Goal: Task Accomplishment & Management: Complete application form

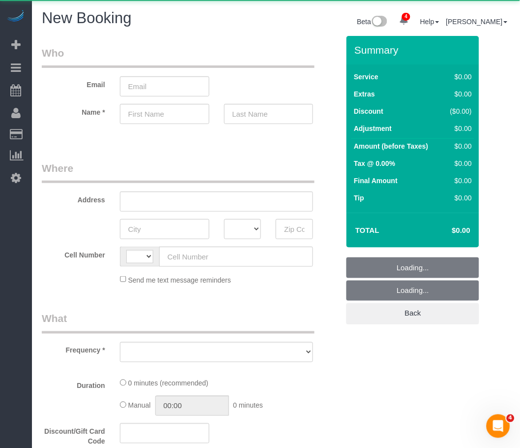
select select "string:US"
select select "object:1608"
select select "number:89"
select select "number:90"
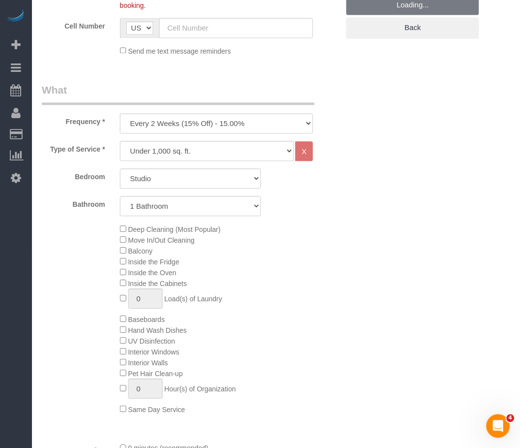
scroll to position [235, 0]
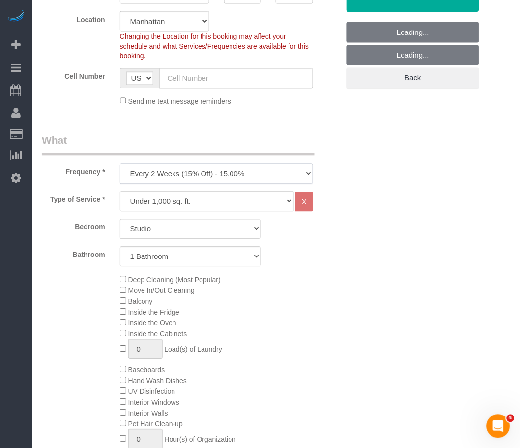
click at [164, 174] on select "One Time Weekly (20% Off) - 20.00% Every 2 Weeks (15% Off) - 15.00% Every 4 Wee…" at bounding box center [217, 174] width 194 height 20
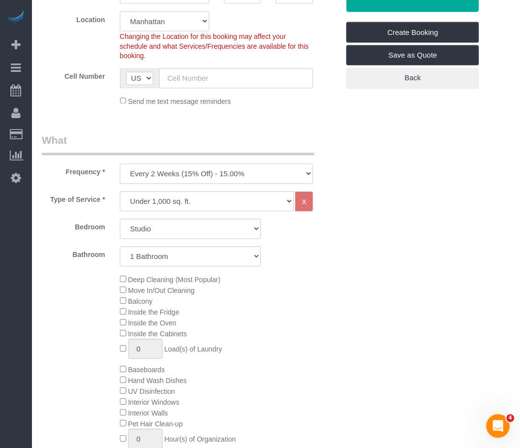
select select "object:2274"
click at [120, 164] on select "One Time Weekly (20% Off) - 20.00% Every 2 Weeks (15% Off) - 15.00% Every 4 Wee…" at bounding box center [217, 174] width 194 height 20
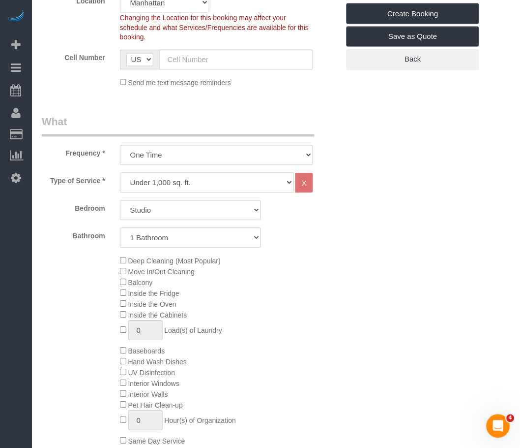
scroll to position [255, 0]
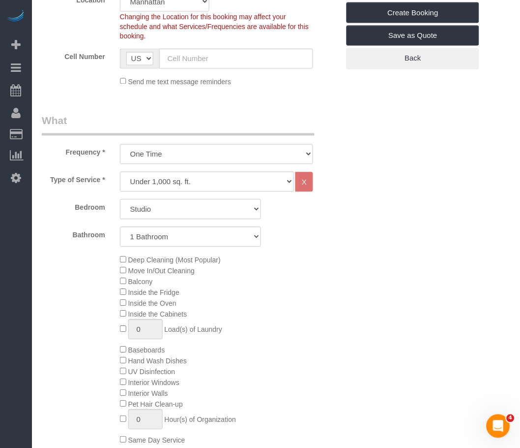
click at [163, 210] on select "Studio 1 Bedroom 2 Bedrooms 3 Bedrooms" at bounding box center [191, 209] width 142 height 20
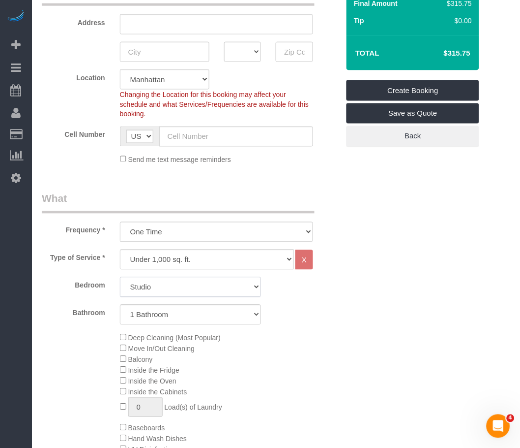
scroll to position [178, 0]
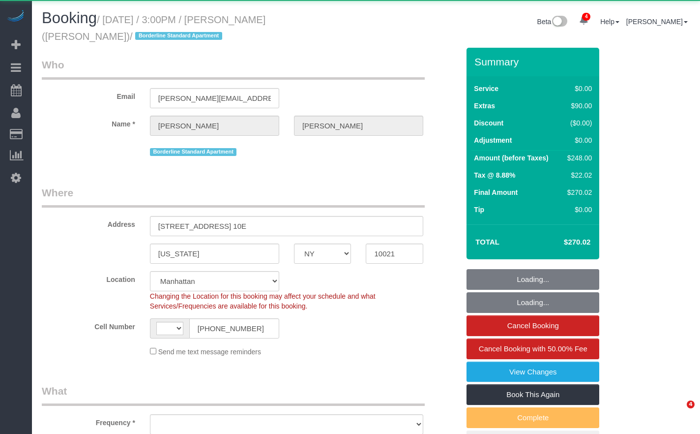
select select "NY"
select select "string:US"
select select "object:931"
select select "2"
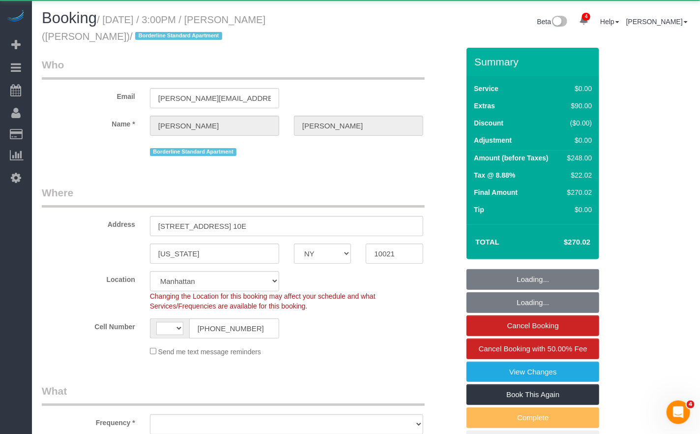
select select "spot1"
select select "number:89"
select select "number:90"
select select "number:15"
select select "number:6"
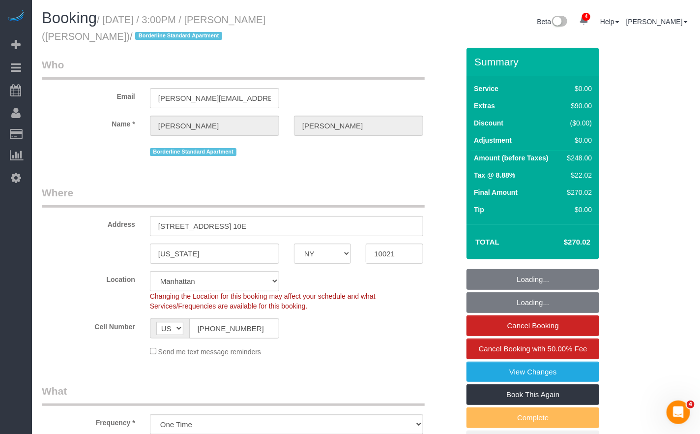
select select "object:976"
select select "string:stripe-pm_1R58S94VGloSiKo7oTDM75CS"
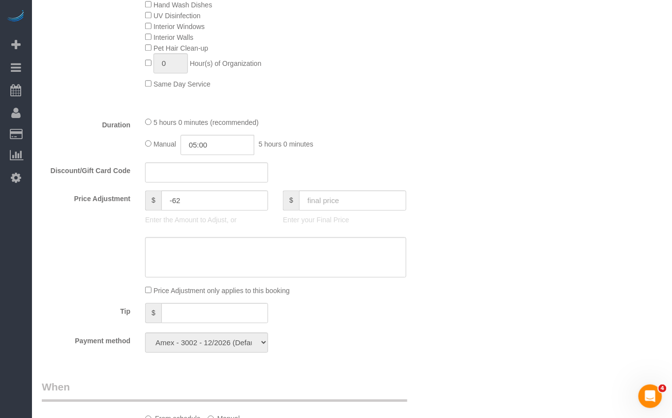
scroll to position [616, 0]
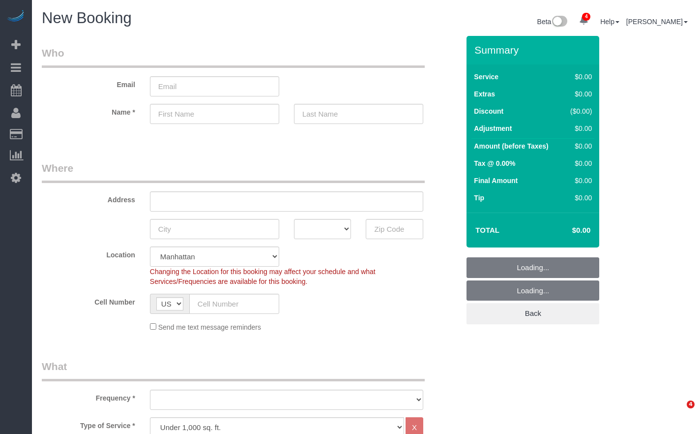
select select "number:89"
select select "number:90"
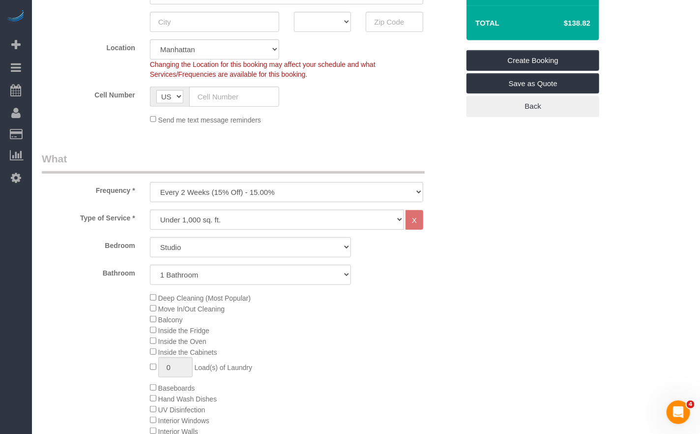
scroll to position [209, 0]
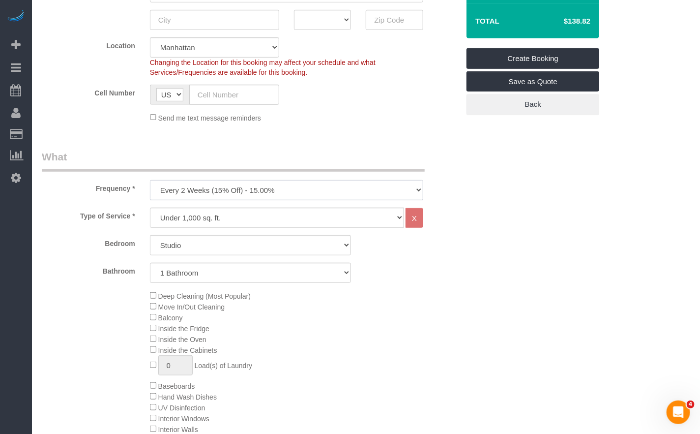
click at [198, 188] on select "One Time Weekly (20% Off) - 20.00% Every 2 Weeks (15% Off) - 15.00% Every 4 Wee…" at bounding box center [286, 190] width 273 height 20
select select "object:1863"
click at [150, 180] on select "One Time Weekly (20% Off) - 20.00% Every 2 Weeks (15% Off) - 15.00% Every 4 Wee…" at bounding box center [286, 190] width 273 height 20
drag, startPoint x: 403, startPoint y: 294, endPoint x: 434, endPoint y: 302, distance: 31.5
click at [403, 294] on div "Deep Cleaning (Most Popular) Move In/Out Cleaning Balcony Inside the Fridge Ins…" at bounding box center [305, 385] width 324 height 191
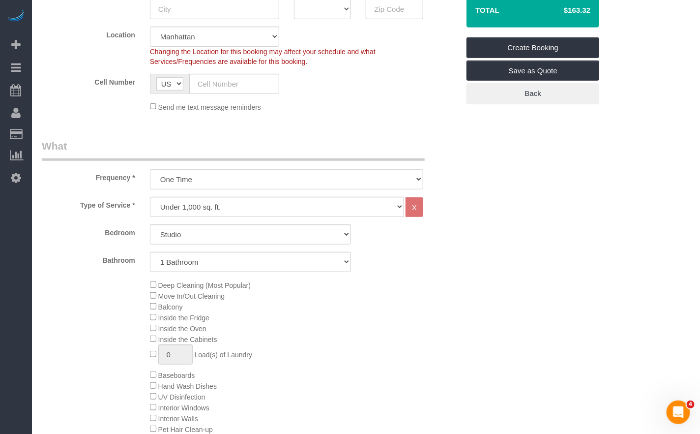
scroll to position [227, 0]
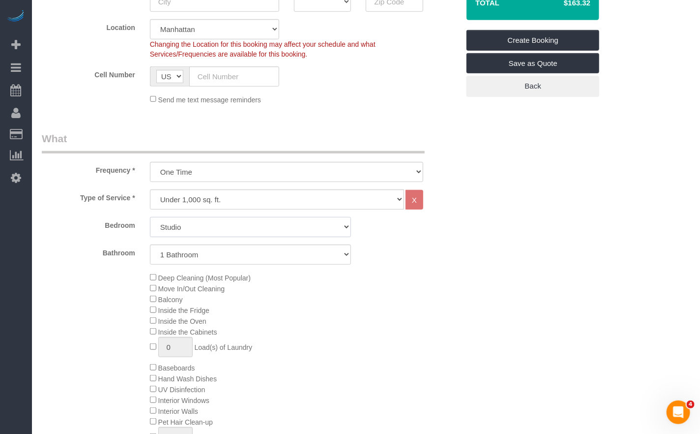
click at [222, 231] on select "Studio 1 Bedroom 2 Bedrooms 3 Bedrooms" at bounding box center [251, 227] width 202 height 20
select select "2"
click at [150, 217] on select "Studio 1 Bedroom 2 Bedrooms 3 Bedrooms" at bounding box center [251, 227] width 202 height 20
click at [220, 253] on select "1 Bathroom 2 Bathrooms" at bounding box center [251, 254] width 202 height 20
select select "2"
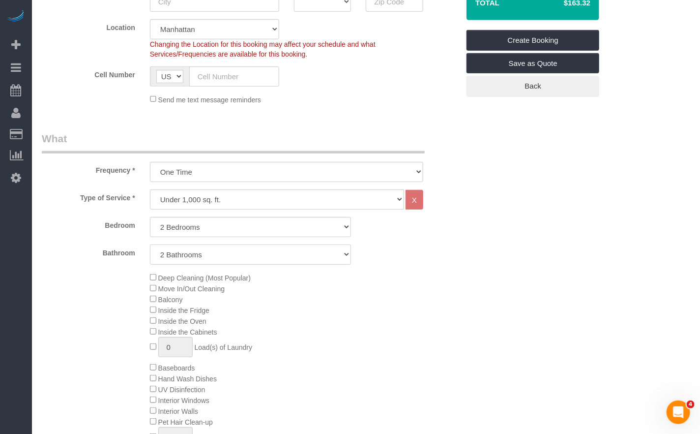
click at [150, 244] on select "1 Bathroom 2 Bathrooms" at bounding box center [251, 254] width 202 height 20
click at [108, 256] on label "Bathroom" at bounding box center [88, 250] width 108 height 13
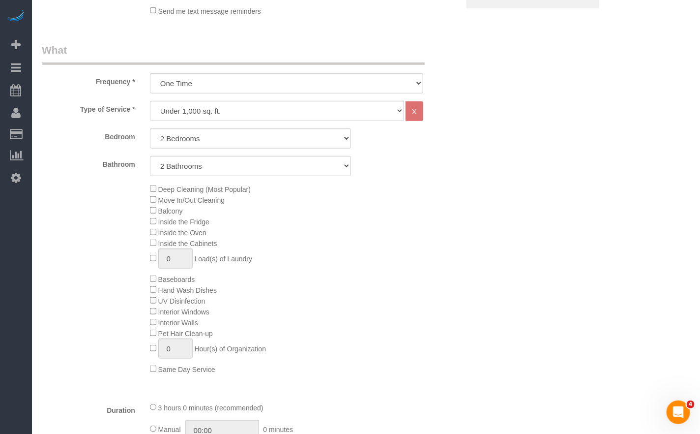
scroll to position [320, 0]
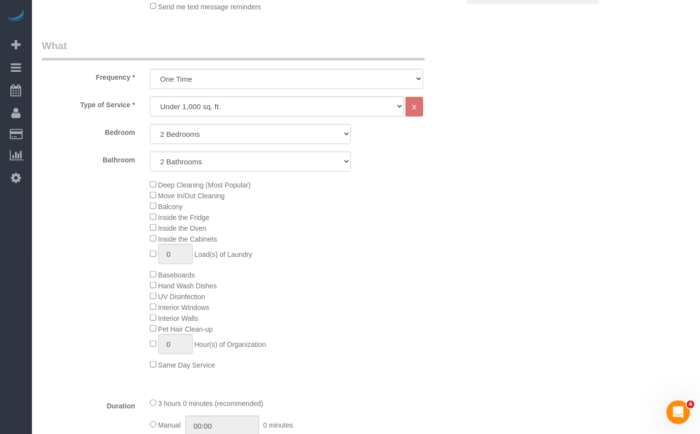
click at [124, 249] on div "Deep Cleaning (Most Popular) Move In/Out Cleaning Balcony Inside the Fridge Ins…" at bounding box center [250, 274] width 432 height 191
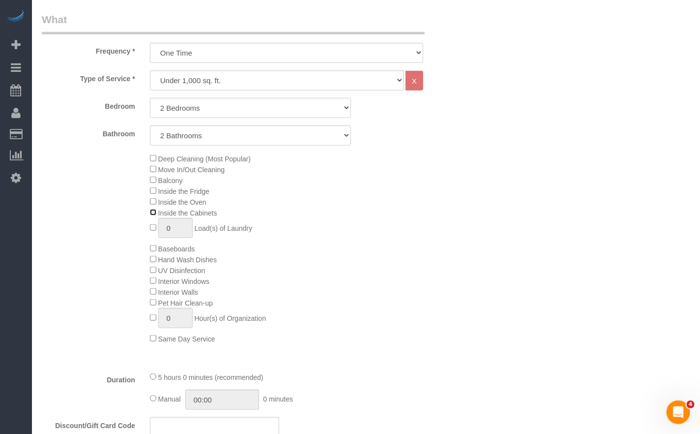
scroll to position [329, 0]
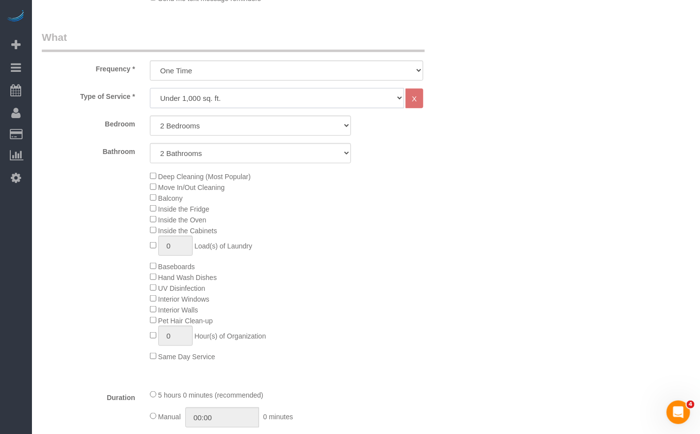
click at [254, 102] on select "Under 1,000 sq. ft. 1,001 - 1,500 sq. ft. 1,500+ sq. ft. Custom Cleaning Office…" at bounding box center [277, 98] width 254 height 20
select select "308"
click at [150, 88] on select "Under 1,000 sq. ft. 1,001 - 1,500 sq. ft. 1,500+ sq. ft. Custom Cleaning Office…" at bounding box center [277, 98] width 254 height 20
select select "1"
select select "120"
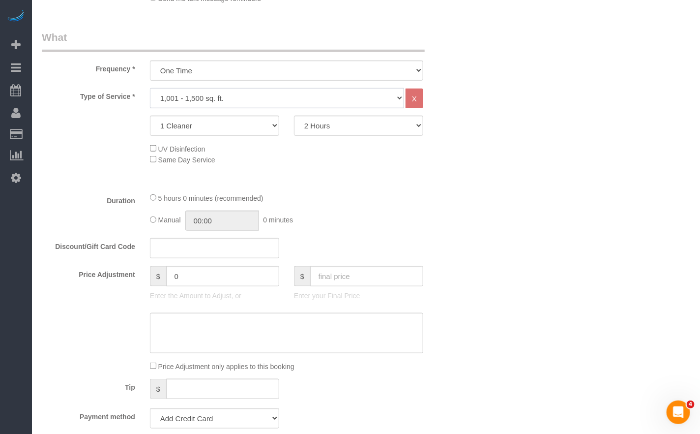
click at [202, 88] on select "Under 1,000 sq. ft. 1,001 - 1,500 sq. ft. 1,500+ sq. ft. Custom Cleaning Office…" at bounding box center [277, 98] width 254 height 20
select select "216"
click at [150, 88] on select "Under 1,000 sq. ft. 1,001 - 1,500 sq. ft. 1,500+ sq. ft. Custom Cleaning Office…" at bounding box center [277, 98] width 254 height 20
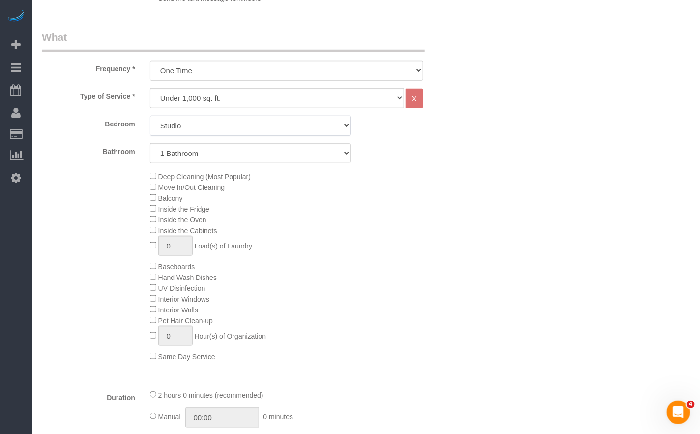
click at [192, 132] on select "Studio 1 Bedroom 2 Bedrooms 3 Bedrooms" at bounding box center [251, 126] width 202 height 20
select select "2"
click at [150, 116] on select "Studio 1 Bedroom 2 Bedrooms 3 Bedrooms" at bounding box center [251, 126] width 202 height 20
click at [196, 155] on select "1 Bathroom 2 Bathrooms" at bounding box center [251, 153] width 202 height 20
select select "2"
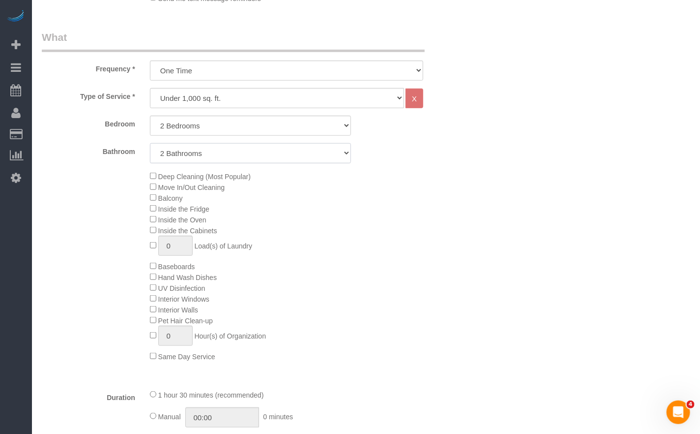
click at [150, 143] on select "1 Bathroom 2 Bathrooms" at bounding box center [251, 153] width 202 height 20
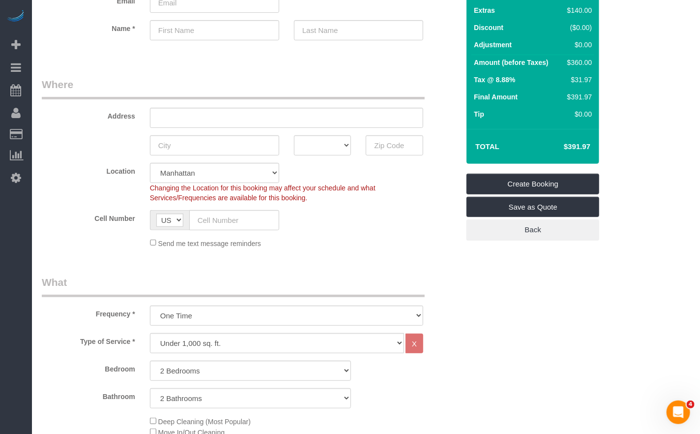
scroll to position [63, 0]
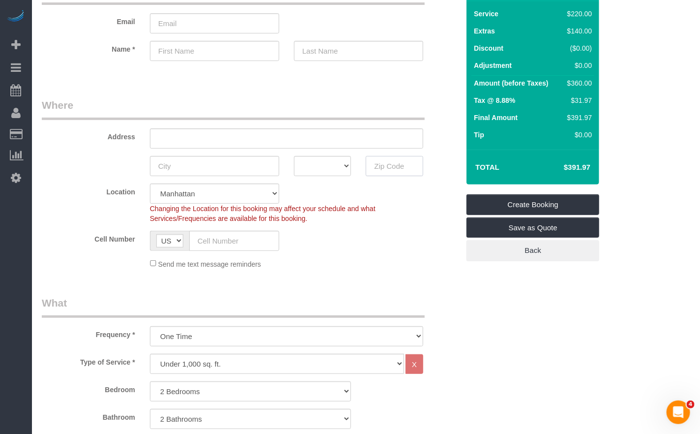
click at [386, 165] on input "text" at bounding box center [395, 166] width 58 height 20
paste input "11364"
type input "11364"
click at [391, 211] on div "Changing the Location for this booking may affect your schedule and what Servic…" at bounding box center [287, 214] width 288 height 20
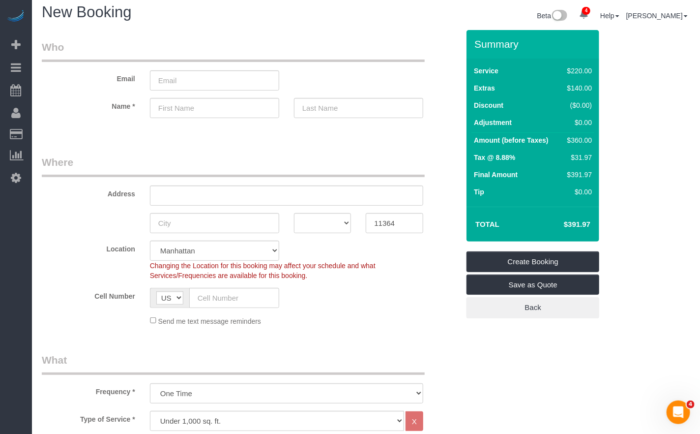
scroll to position [0, 0]
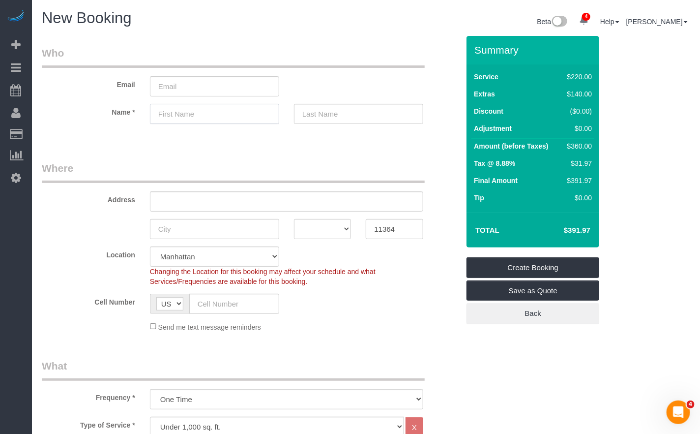
click at [193, 114] on input "text" at bounding box center [214, 114] width 129 height 20
type input "[PERSON_NAME]"
click at [354, 110] on input "text" at bounding box center [358, 114] width 129 height 20
click at [314, 115] on input "Thyau" at bounding box center [358, 114] width 129 height 20
click at [336, 114] on input "Thyau" at bounding box center [358, 114] width 129 height 20
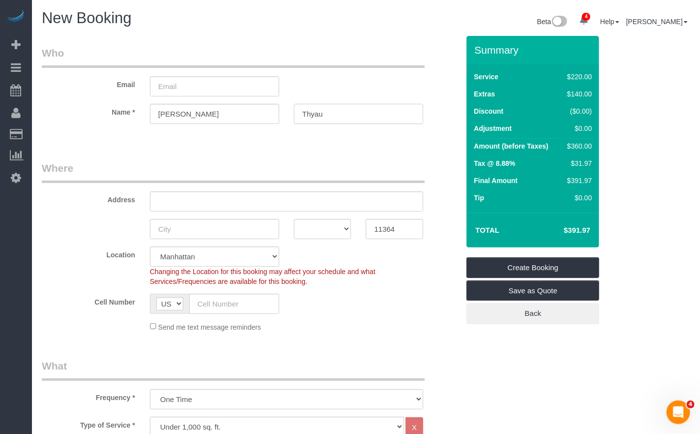
click at [305, 112] on input "Thyau" at bounding box center [358, 114] width 129 height 20
click at [316, 114] on input "Chyau" at bounding box center [358, 114] width 129 height 20
type input "Chyau"
click at [258, 136] on fieldset "Who Email Name * [PERSON_NAME][GEOGRAPHIC_DATA]" at bounding box center [251, 93] width 418 height 95
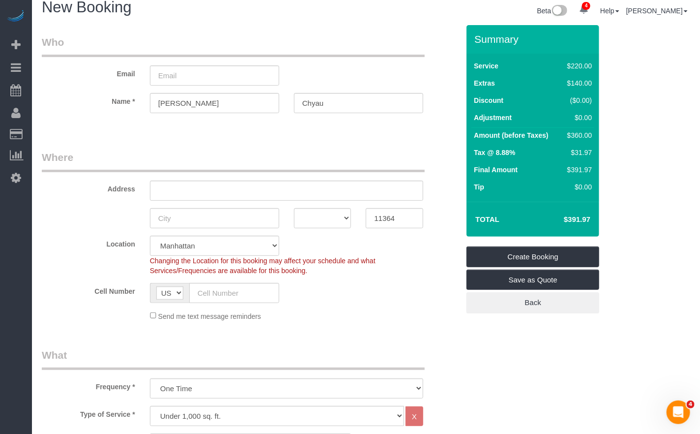
scroll to position [10, 0]
click at [181, 81] on input "email" at bounding box center [214, 76] width 129 height 20
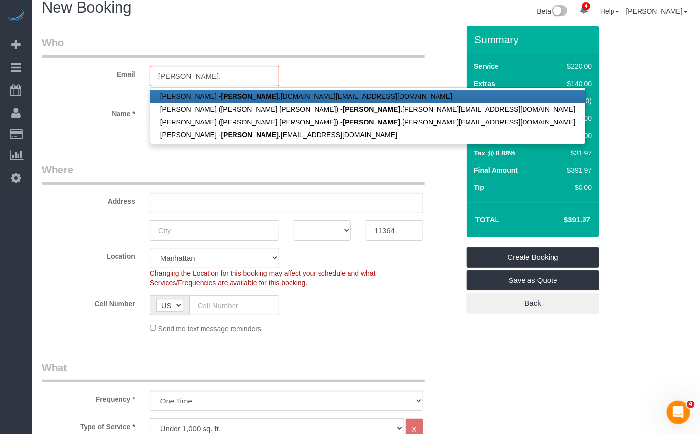
drag, startPoint x: 103, startPoint y: 88, endPoint x: 347, endPoint y: 113, distance: 244.7
click at [103, 88] on sui-booking-customer "Email kaitlyn. [PERSON_NAME] - kaitlyn. [DOMAIN_NAME][EMAIL_ADDRESS][DOMAIN_NAM…" at bounding box center [251, 85] width 418 height 100
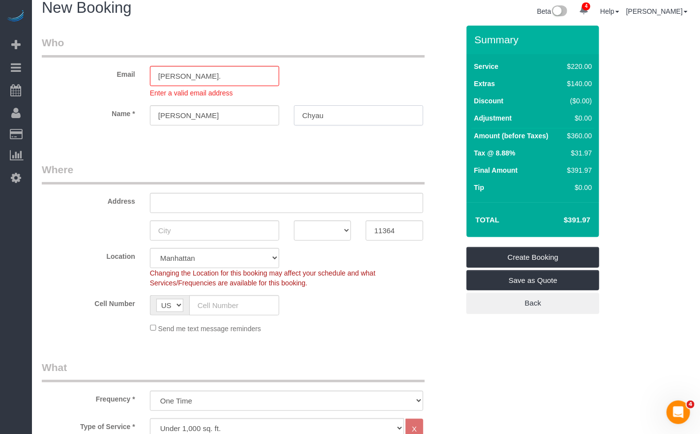
click at [318, 116] on input "Chyau" at bounding box center [358, 115] width 129 height 20
click at [217, 81] on input "[PERSON_NAME]." at bounding box center [214, 76] width 129 height 20
paste input "Chyau"
drag, startPoint x: 185, startPoint y: 75, endPoint x: 196, endPoint y: 74, distance: 10.9
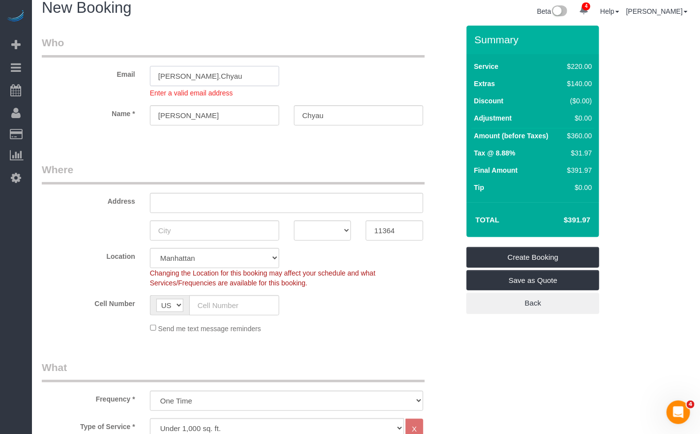
click at [186, 75] on input "[PERSON_NAME].Chyau" at bounding box center [214, 76] width 129 height 20
click at [227, 80] on input "[PERSON_NAME].chyau" at bounding box center [214, 76] width 129 height 20
type input "[EMAIL_ADDRESS][DOMAIN_NAME]"
click at [117, 129] on fieldset "Who Email [PERSON_NAME][EMAIL_ADDRESS][DOMAIN_NAME] Enter a valid email address…" at bounding box center [251, 88] width 418 height 107
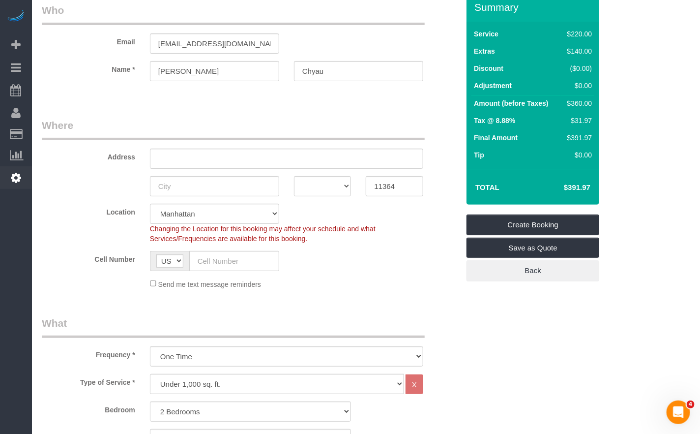
scroll to position [44, 0]
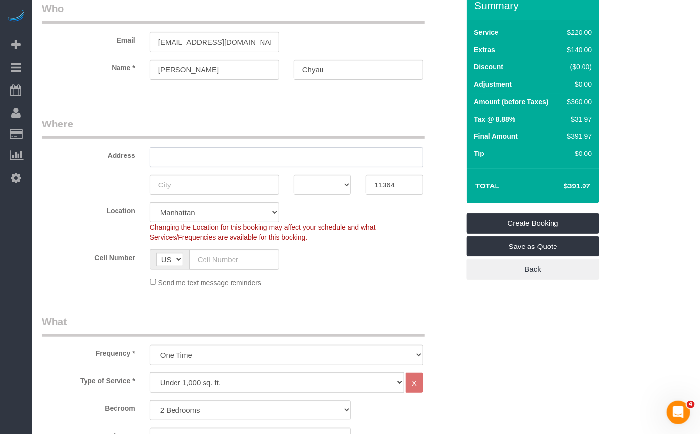
click at [215, 159] on input "text" at bounding box center [286, 157] width 273 height 20
paste input "6921 229st."
drag, startPoint x: 193, startPoint y: 154, endPoint x: 198, endPoint y: 153, distance: 5.0
click at [193, 154] on input "6921 229st." at bounding box center [286, 157] width 273 height 20
click at [233, 158] on input "[STREET_ADDRESS]" at bounding box center [286, 157] width 273 height 20
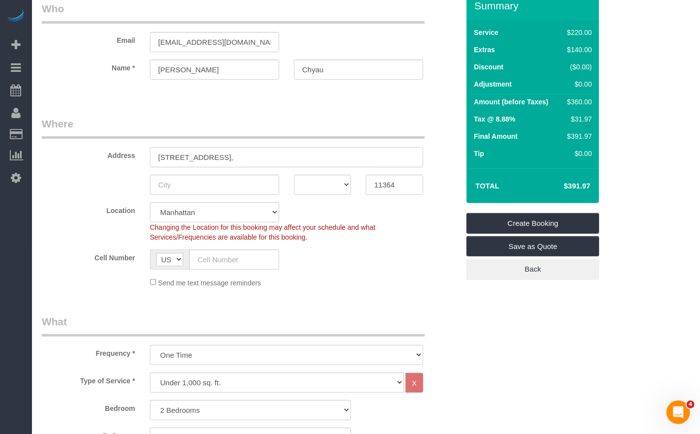
paste input "2nd floor"
type input "[STREET_ADDRESS]"
click at [212, 195] on fieldset "Where Address [STREET_ADDRESS] AK AL AR AZ CA CO CT DC DE [GEOGRAPHIC_DATA] [GE…" at bounding box center [251, 206] width 418 height 179
drag, startPoint x: 205, startPoint y: 187, endPoint x: 0, endPoint y: 268, distance: 219.9
click at [205, 187] on input "text" at bounding box center [214, 185] width 129 height 20
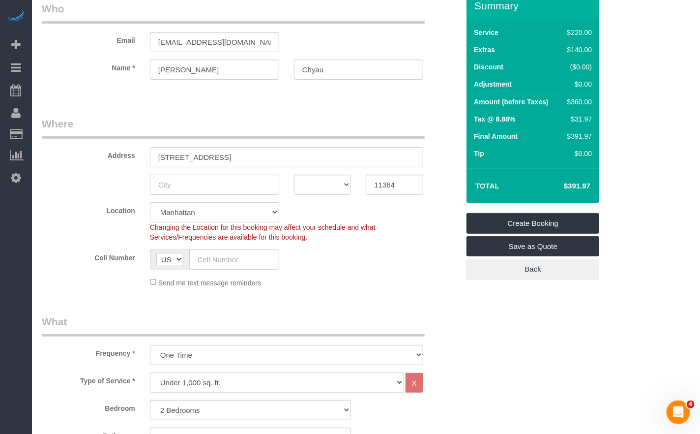
paste input "[GEOGRAPHIC_DATA]"
type input "[GEOGRAPHIC_DATA]"
click at [313, 184] on select "AK AL AR AZ CA CO CT DC DE [GEOGRAPHIC_DATA] [GEOGRAPHIC_DATA] HI IA ID IL IN K…" at bounding box center [323, 185] width 58 height 20
select select "NY"
click at [294, 175] on select "AK AL AR AZ CA CO CT DC DE [GEOGRAPHIC_DATA] [GEOGRAPHIC_DATA] HI IA ID IL IN K…" at bounding box center [323, 185] width 58 height 20
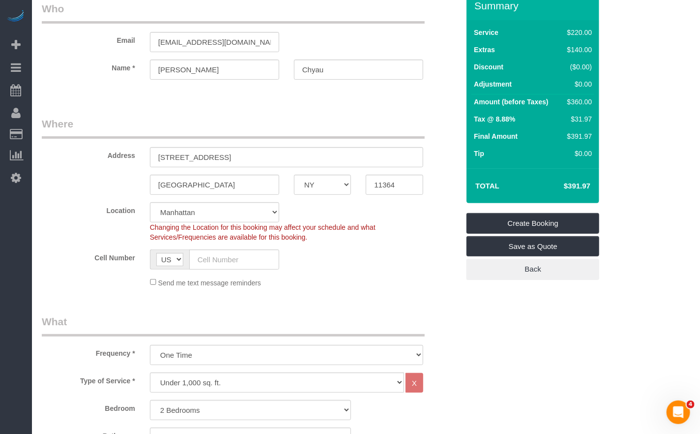
click at [399, 266] on div "Cell Number AF AL DZ AD AO AI AQ AG AR AM AW AU AT AZ BS BH BD BB BY BE BZ BJ B…" at bounding box center [250, 259] width 432 height 20
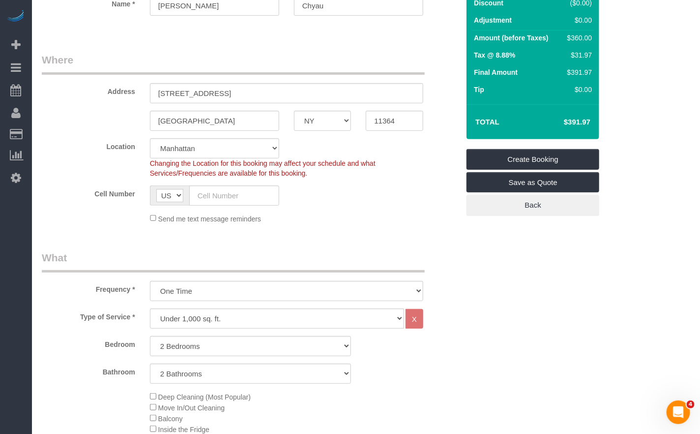
scroll to position [140, 0]
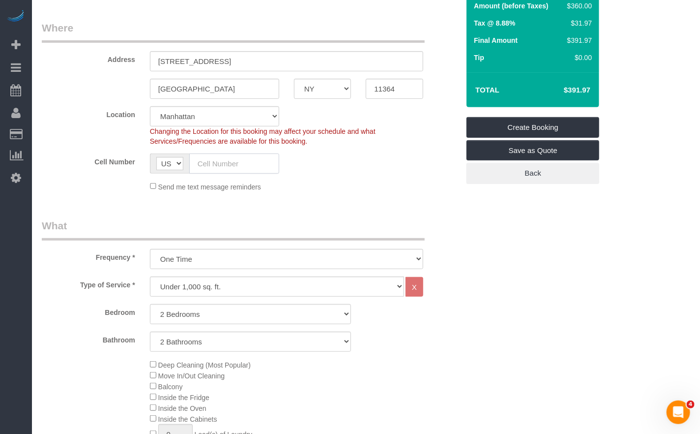
click at [232, 163] on input "text" at bounding box center [234, 163] width 90 height 20
paste input "[PHONE_NUMBER]"
type input "[PHONE_NUMBER]"
click at [274, 186] on div "Send me text message reminders" at bounding box center [287, 186] width 288 height 11
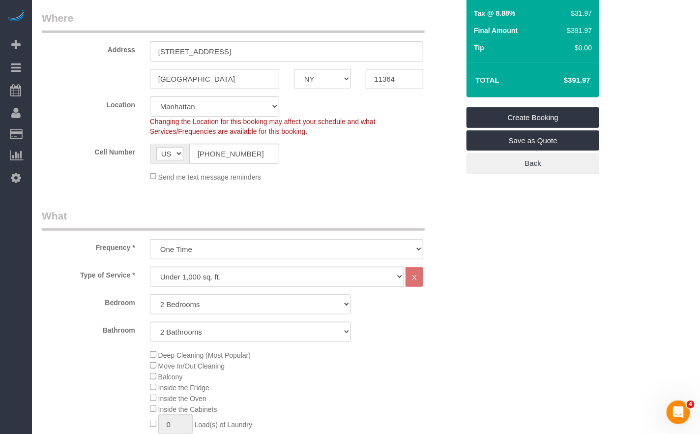
scroll to position [153, 0]
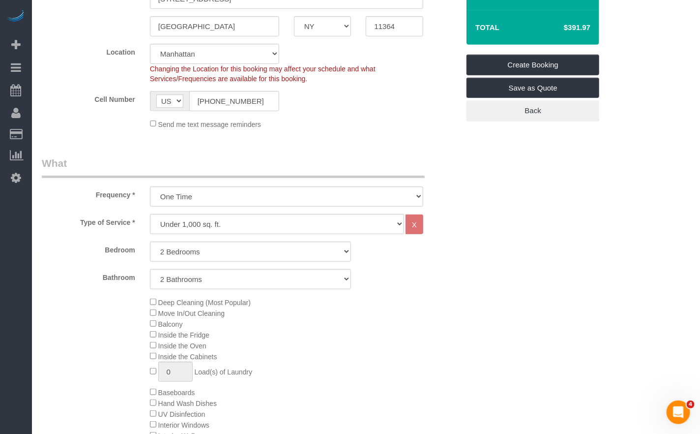
click at [435, 287] on div "Bathroom 1 Bathroom 2 Bathrooms" at bounding box center [250, 279] width 432 height 20
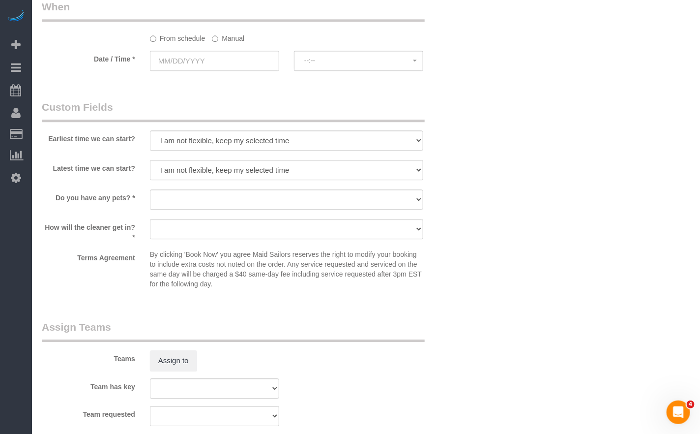
scroll to position [1041, 0]
click at [184, 66] on input "text" at bounding box center [214, 61] width 129 height 20
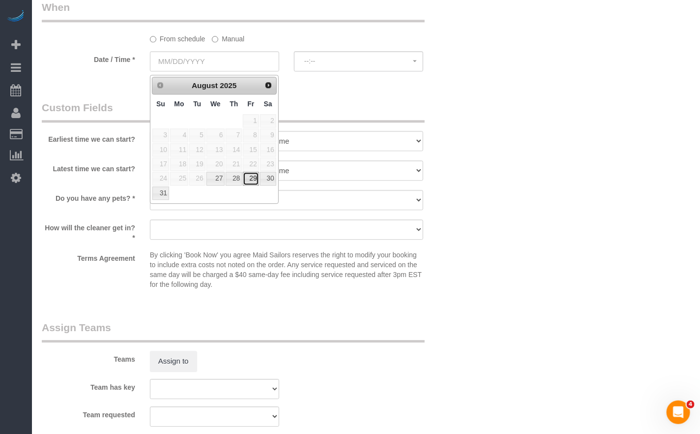
click at [251, 181] on link "29" at bounding box center [251, 178] width 16 height 13
type input "[DATE]"
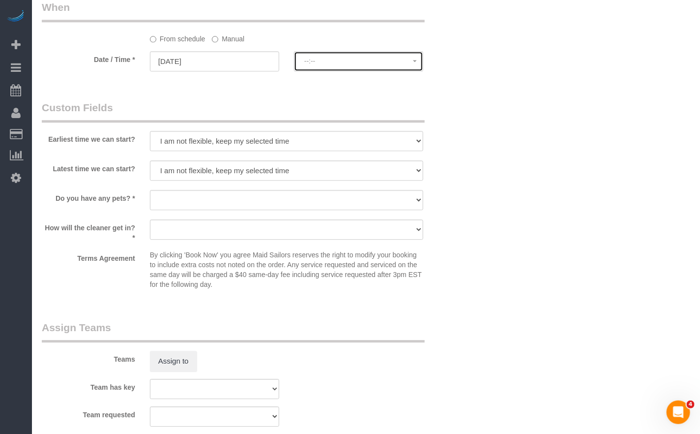
click at [354, 65] on span "--:--" at bounding box center [358, 61] width 109 height 8
click at [264, 146] on select "I am not flexible, keep my selected time 8:00 AM 9:00 AM 10:00 AM 11:00 AM 12:0…" at bounding box center [286, 141] width 273 height 20
select select "spot1"
select select "number:57"
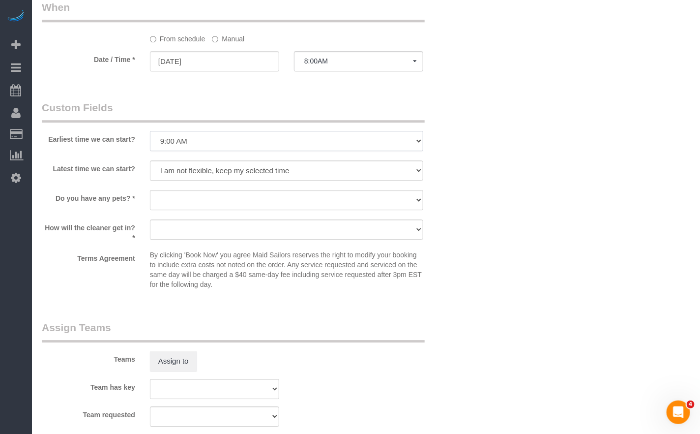
click at [150, 133] on select "I am not flexible, keep my selected time 8:00 AM 9:00 AM 10:00 AM 11:00 AM 12:0…" at bounding box center [286, 141] width 273 height 20
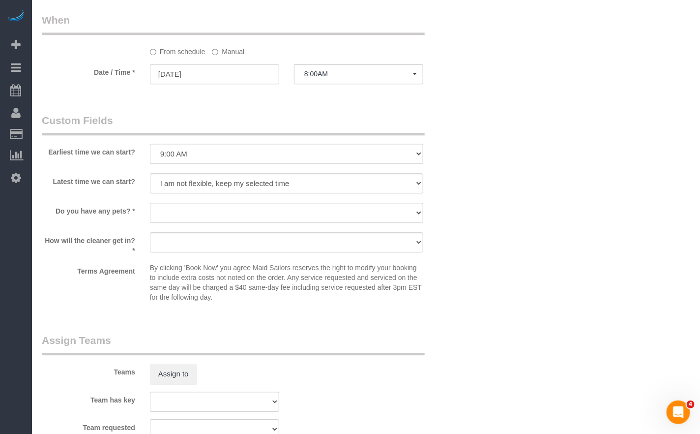
click at [334, 86] on div at bounding box center [358, 84] width 129 height 3
click at [333, 78] on span "8:00AM" at bounding box center [358, 74] width 109 height 8
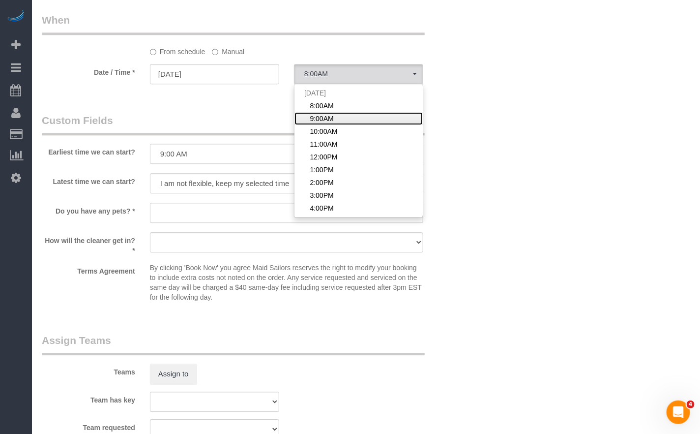
click at [333, 120] on span "9:00AM" at bounding box center [322, 119] width 24 height 10
select select "spot2"
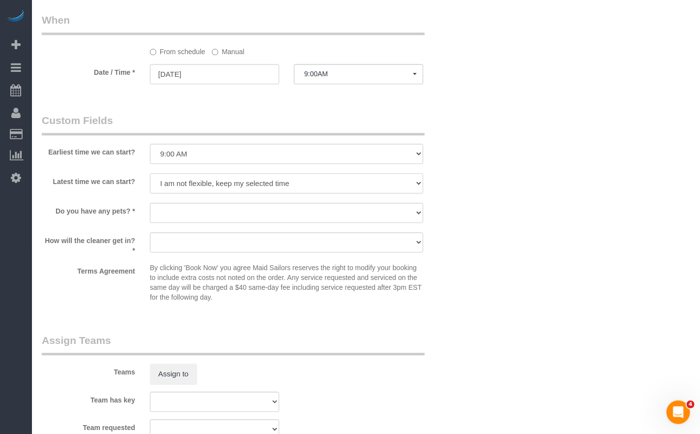
click at [234, 186] on select "I am not flexible, keep my selected time 8:00 AM 9:00 AM 10:00 AM 11:00 AM 12:0…" at bounding box center [286, 183] width 273 height 20
click at [150, 176] on select "I am not flexible, keep my selected time 8:00 AM 9:00 AM 10:00 AM 11:00 AM 12:0…" at bounding box center [286, 183] width 273 height 20
click at [128, 204] on sui-booking-custom-fields "Earliest time we can start? I am not flexible, keep my selected time 8:00 AM 9:…" at bounding box center [251, 209] width 418 height 193
click at [209, 179] on select "I am not flexible, keep my selected time 8:00 AM 9:00 AM 10:00 AM 11:00 AM 12:0…" at bounding box center [286, 183] width 273 height 20
select select "number:71"
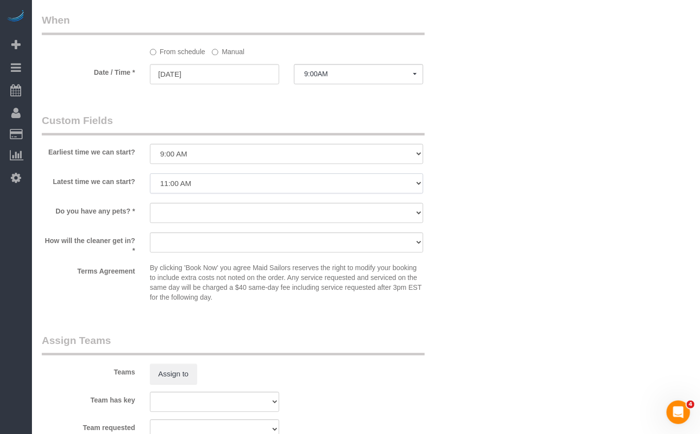
click at [150, 176] on select "I am not flexible, keep my selected time 8:00 AM 9:00 AM 10:00 AM 11:00 AM 12:0…" at bounding box center [286, 183] width 273 height 20
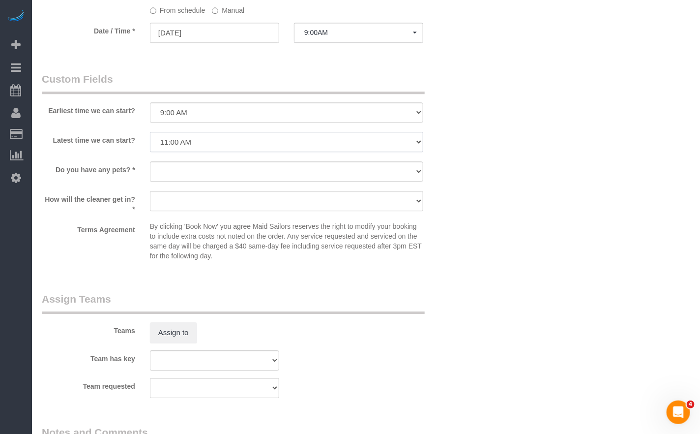
scroll to position [1071, 0]
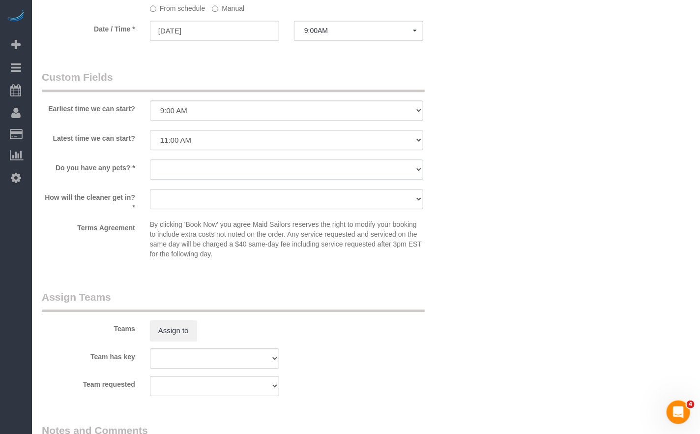
click at [162, 177] on select "Dog Cat None" at bounding box center [286, 169] width 273 height 20
select select "number:15"
click at [150, 162] on select "Dog Cat None" at bounding box center [286, 169] width 273 height 20
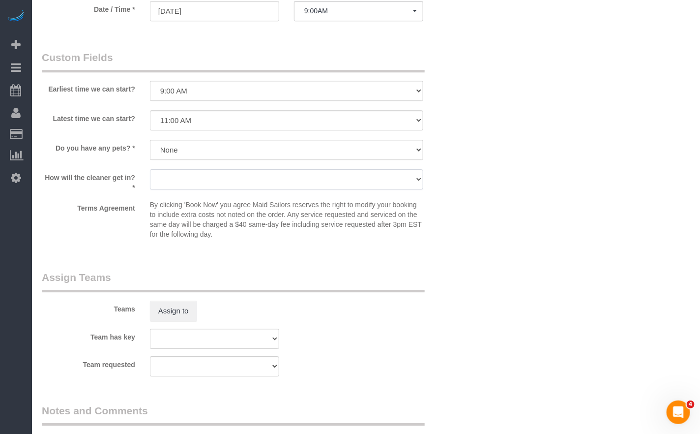
click at [160, 179] on select "We'll let you in. Doorman/Front Desk has the key. Other (Provide details)" at bounding box center [286, 179] width 273 height 20
select select "number:5"
click at [150, 172] on select "We'll let you in. Doorman/Front Desk has the key. Other (Provide details)" at bounding box center [286, 179] width 273 height 20
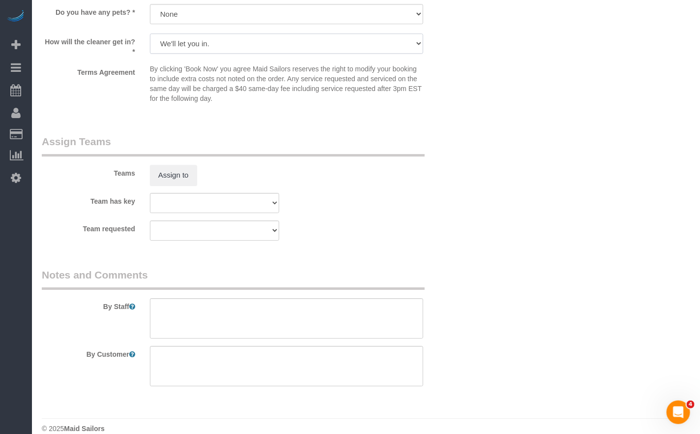
scroll to position [1243, 0]
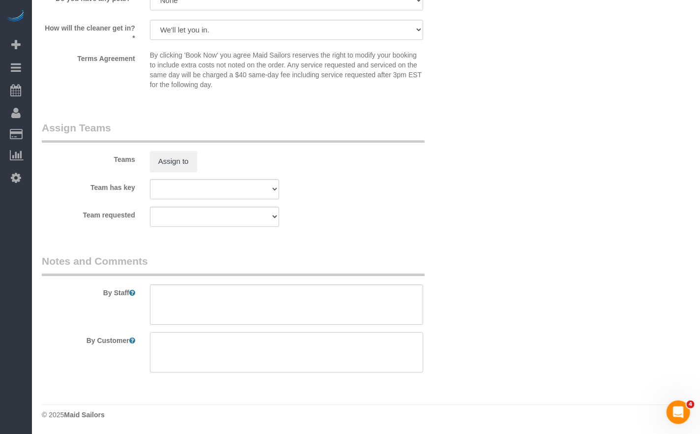
click at [171, 348] on textarea at bounding box center [286, 352] width 273 height 40
paste textarea "Entrance Hallway - Cleaned as well"
click at [205, 344] on textarea at bounding box center [286, 352] width 273 height 40
drag, startPoint x: 205, startPoint y: 344, endPoint x: 230, endPoint y: 344, distance: 25.6
click at [204, 344] on textarea at bounding box center [286, 352] width 273 height 40
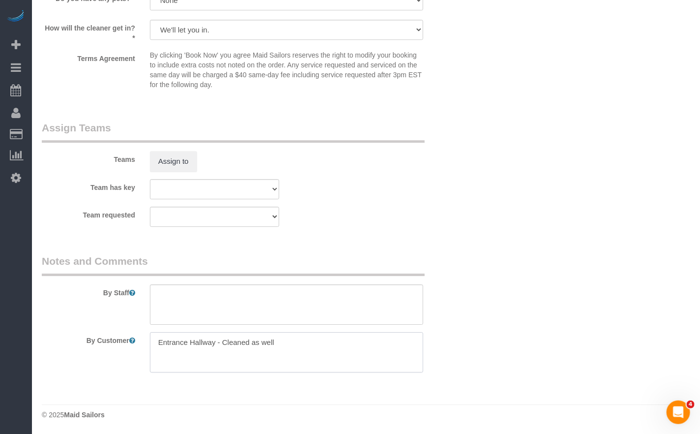
drag, startPoint x: 231, startPoint y: 344, endPoint x: 277, endPoint y: 344, distance: 46.7
click at [230, 344] on textarea at bounding box center [286, 352] width 273 height 40
drag, startPoint x: 287, startPoint y: 343, endPoint x: 224, endPoint y: 342, distance: 62.5
click at [224, 342] on textarea at bounding box center [286, 352] width 273 height 40
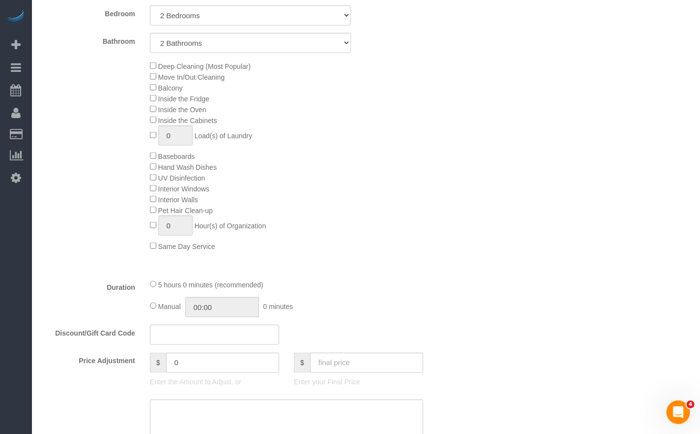
scroll to position [433, 0]
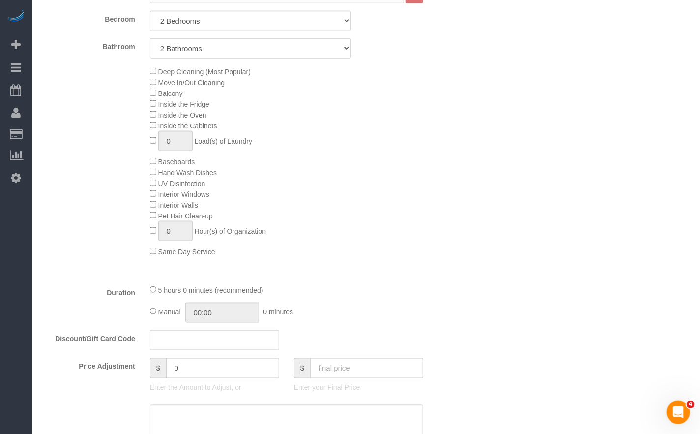
type textarea "Entrance Hallway needs to be cleaned"
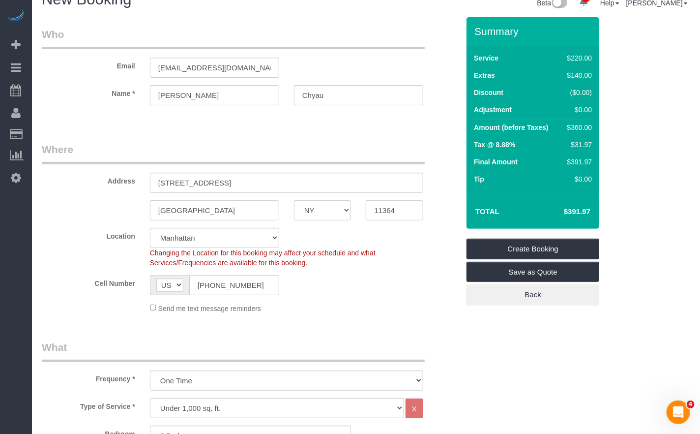
scroll to position [0, 0]
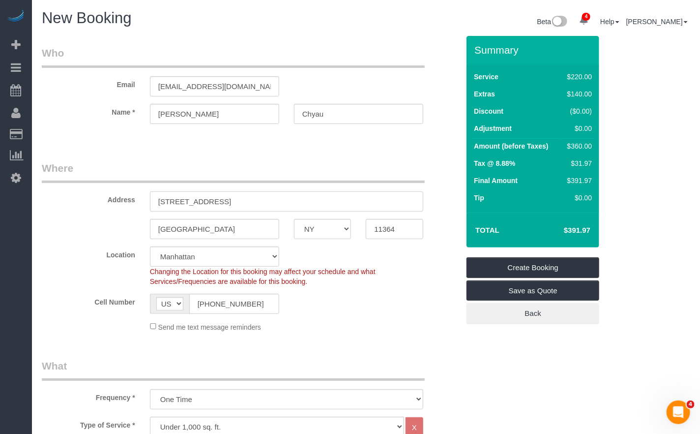
click at [238, 201] on input "[STREET_ADDRESS]" at bounding box center [286, 201] width 273 height 20
click at [217, 227] on input "[GEOGRAPHIC_DATA]" at bounding box center [214, 229] width 129 height 20
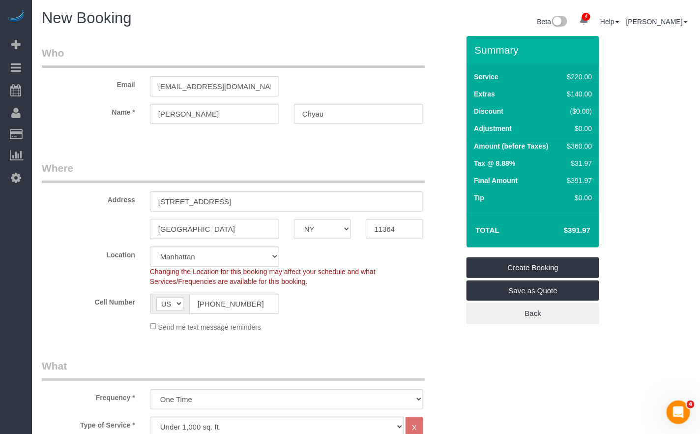
click at [217, 227] on input "[GEOGRAPHIC_DATA]" at bounding box center [214, 229] width 129 height 20
click at [72, 175] on legend "Where" at bounding box center [233, 172] width 383 height 22
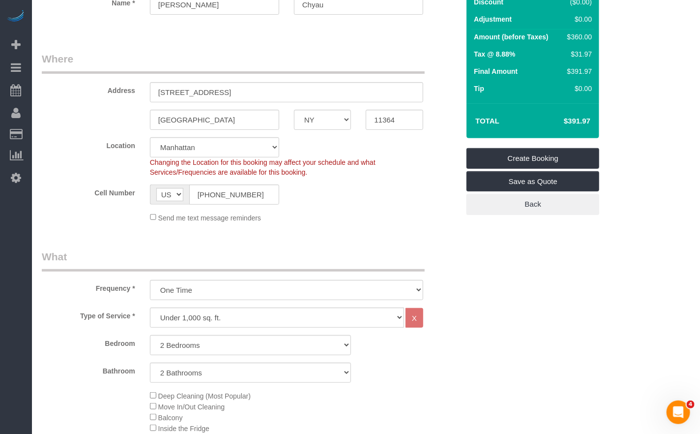
scroll to position [61, 0]
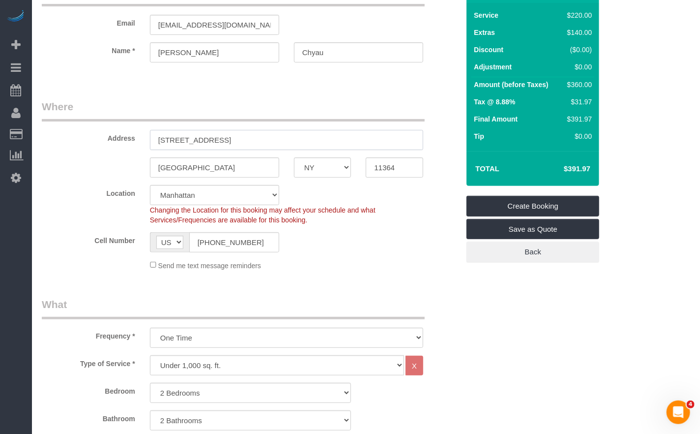
drag, startPoint x: 262, startPoint y: 141, endPoint x: 155, endPoint y: 137, distance: 106.8
click at [155, 137] on input "[STREET_ADDRESS]" at bounding box center [286, 140] width 273 height 20
click at [487, 271] on div "Summary Service $220.00 Extras $140.00 Discount ($0.00) Adjustment $0.00 Amount…" at bounding box center [540, 128] width 162 height 308
drag, startPoint x: 493, startPoint y: 229, endPoint x: 490, endPoint y: 236, distance: 7.7
click at [493, 229] on link "Save as Quote" at bounding box center [533, 229] width 133 height 21
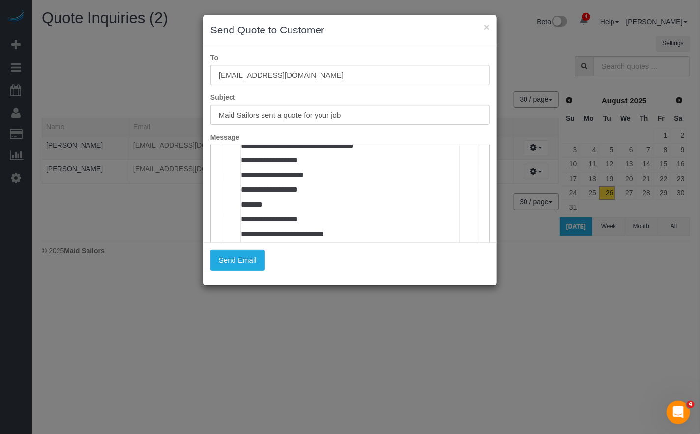
drag, startPoint x: 439, startPoint y: 28, endPoint x: 440, endPoint y: 35, distance: 7.4
click at [440, 35] on h3 "Send Quote to Customer" at bounding box center [349, 30] width 279 height 15
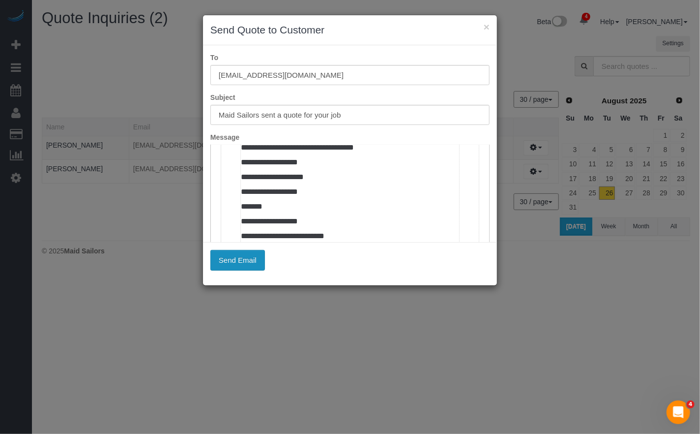
click at [236, 253] on button "Send Email" at bounding box center [237, 260] width 55 height 21
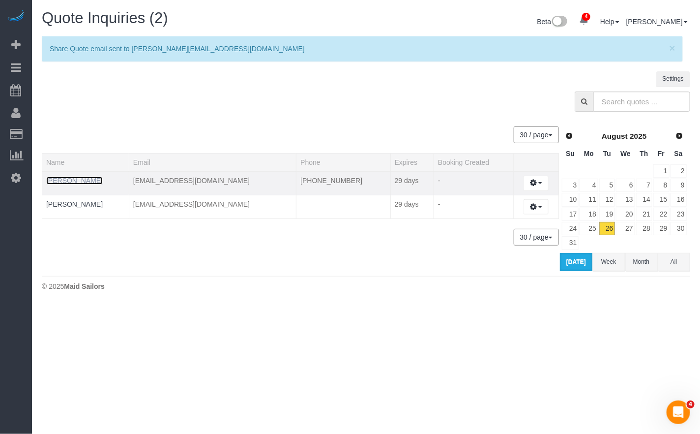
click at [79, 179] on link "[PERSON_NAME]" at bounding box center [74, 181] width 57 height 8
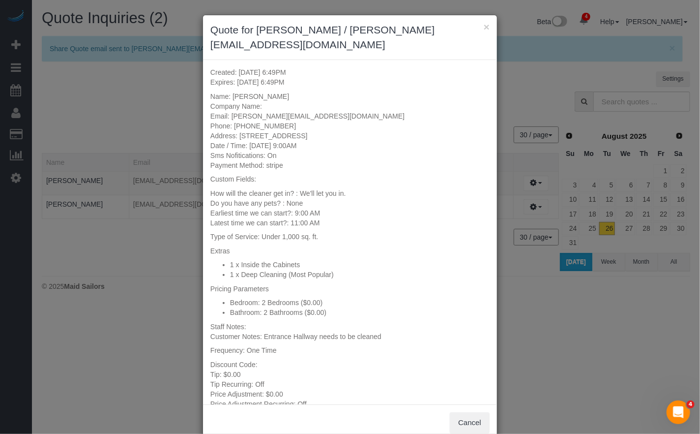
drag, startPoint x: 408, startPoint y: 120, endPoint x: 241, endPoint y: 122, distance: 167.2
click at [241, 122] on p "Name: [PERSON_NAME] Company Name: Email: [PERSON_NAME][EMAIL_ADDRESS][DOMAIN_NA…" at bounding box center [349, 130] width 279 height 79
copy p "[STREET_ADDRESS]"
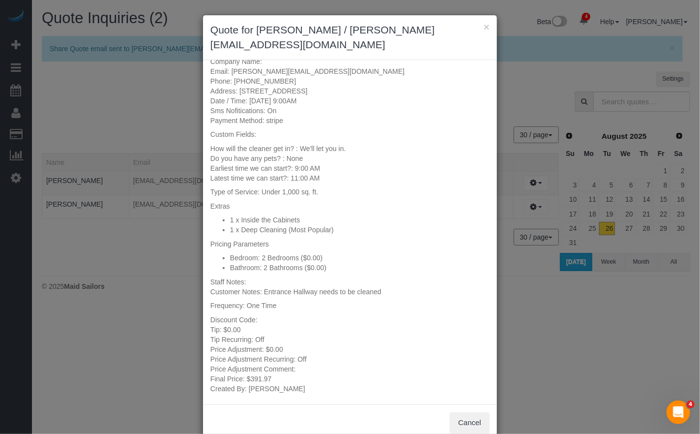
scroll to position [35, 0]
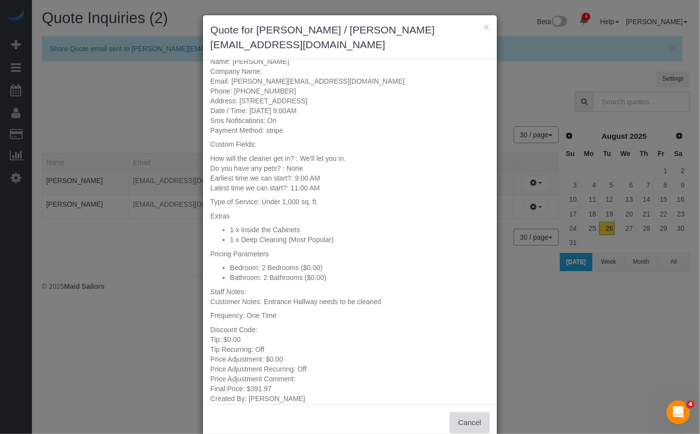
drag, startPoint x: 476, startPoint y: 411, endPoint x: 515, endPoint y: 395, distance: 42.4
click at [476, 412] on button "Cancel" at bounding box center [470, 422] width 40 height 21
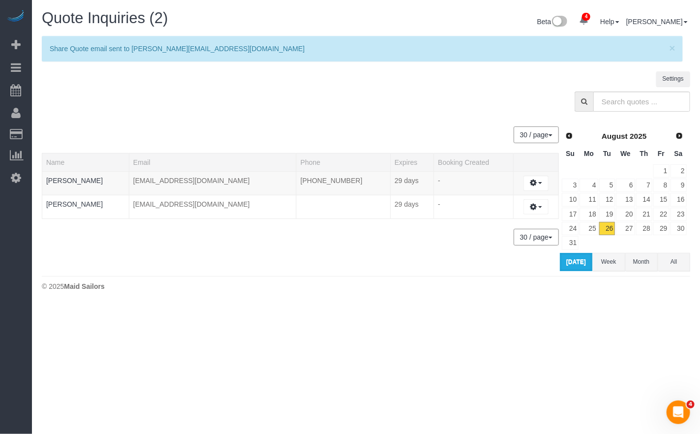
click at [548, 386] on body "4 Beta Your Notifications You have 0 alerts × You have 2 to charge for [DATE] ×…" at bounding box center [350, 217] width 700 height 434
click at [84, 182] on link "[PERSON_NAME]" at bounding box center [74, 181] width 57 height 8
click at [68, 182] on link "[PERSON_NAME]" at bounding box center [74, 181] width 57 height 8
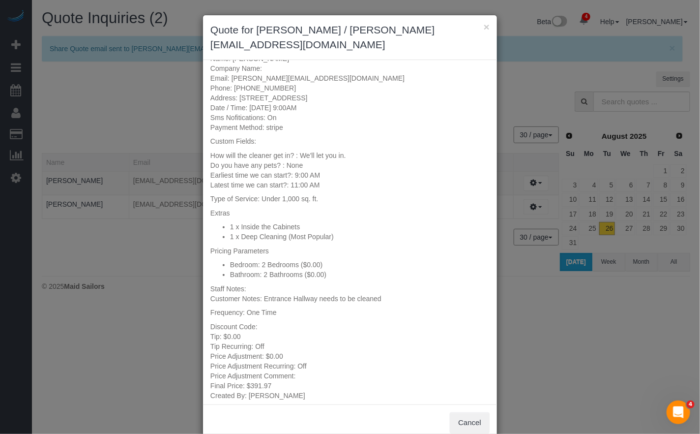
scroll to position [45, 0]
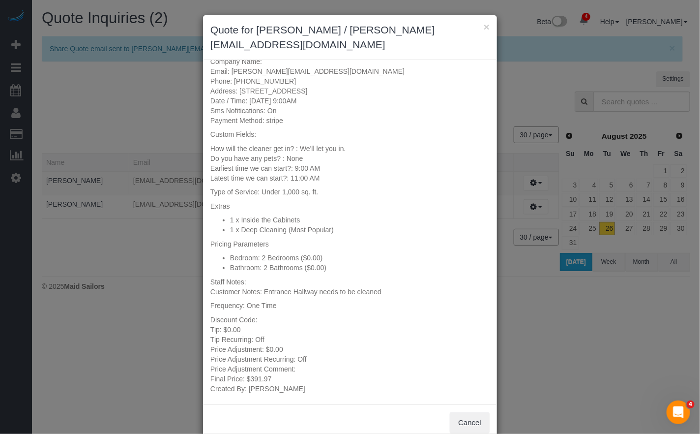
click at [562, 384] on div "× Quote for [PERSON_NAME] / [PERSON_NAME][EMAIL_ADDRESS][DOMAIN_NAME] Created: …" at bounding box center [350, 217] width 700 height 434
click at [460, 420] on div "Cancel" at bounding box center [350, 422] width 294 height 36
drag, startPoint x: 473, startPoint y: 408, endPoint x: 488, endPoint y: 404, distance: 15.4
click at [473, 412] on button "Cancel" at bounding box center [470, 422] width 40 height 21
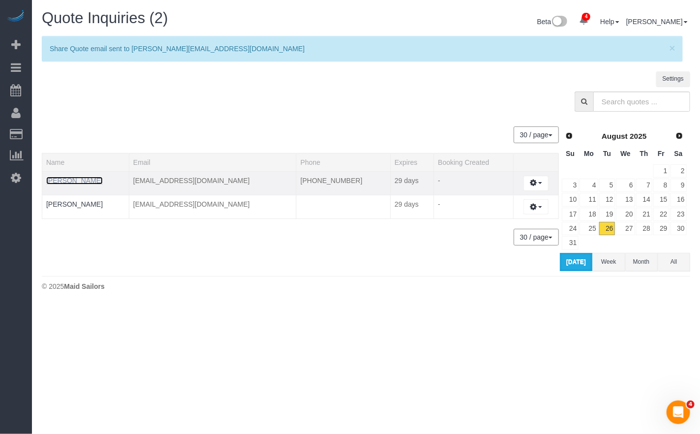
click at [78, 180] on link "[PERSON_NAME]" at bounding box center [74, 181] width 57 height 8
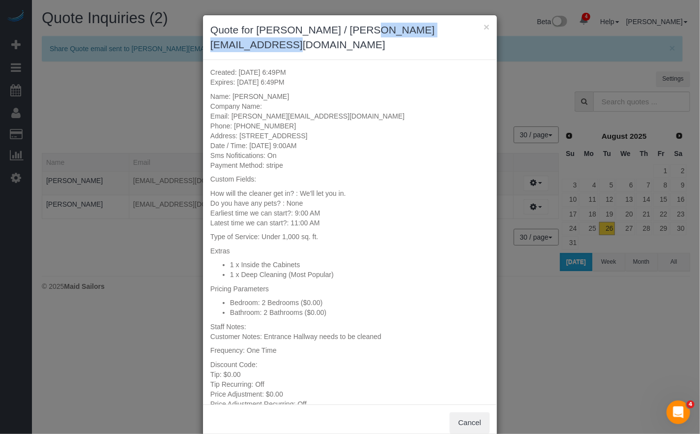
drag, startPoint x: 449, startPoint y: 31, endPoint x: 336, endPoint y: 33, distance: 113.1
click at [336, 33] on h3 "Quote for [PERSON_NAME] / [PERSON_NAME][EMAIL_ADDRESS][DOMAIN_NAME]" at bounding box center [349, 38] width 279 height 30
copy h3 "[EMAIL_ADDRESS][DOMAIN_NAME]"
click at [484, 26] on button "×" at bounding box center [487, 27] width 6 height 10
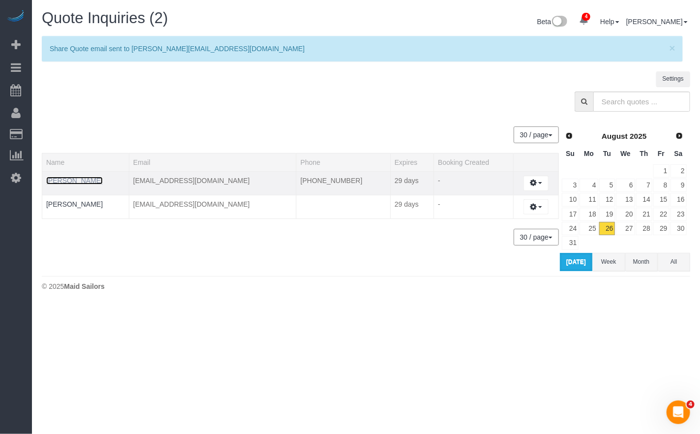
click at [84, 182] on link "[PERSON_NAME]" at bounding box center [74, 181] width 57 height 8
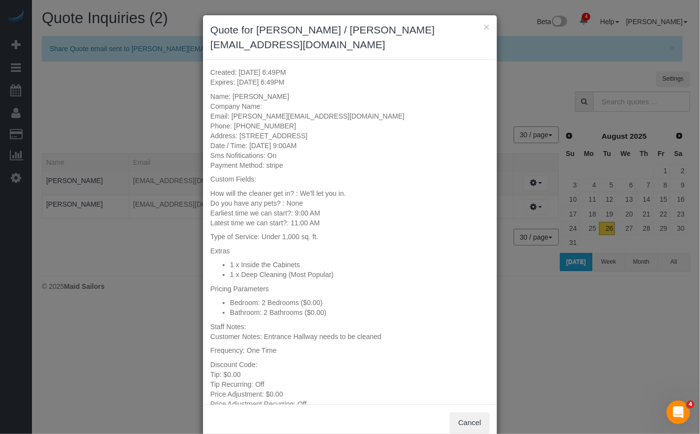
click at [480, 27] on h3 "Quote for [PERSON_NAME] / [PERSON_NAME][EMAIL_ADDRESS][DOMAIN_NAME]" at bounding box center [349, 38] width 279 height 30
click at [484, 27] on button "×" at bounding box center [487, 27] width 6 height 10
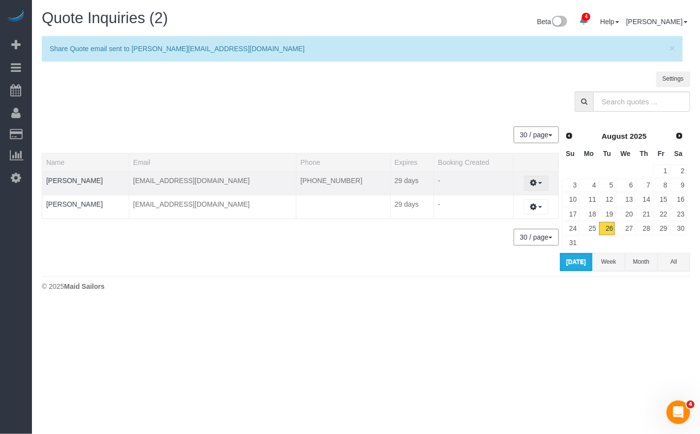
click at [540, 187] on button "button" at bounding box center [536, 183] width 25 height 15
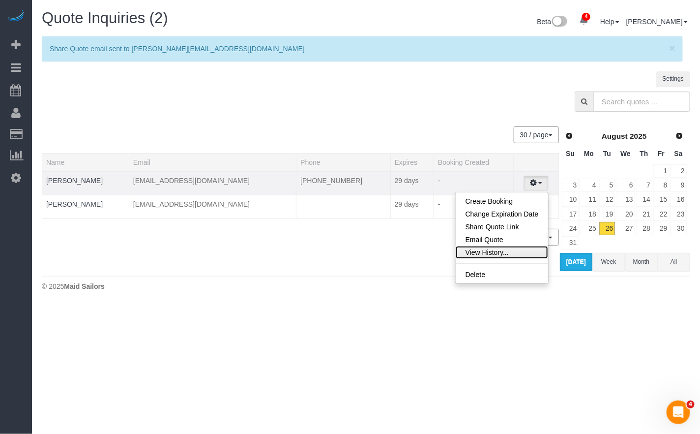
click at [465, 249] on link "View History..." at bounding box center [502, 252] width 93 height 13
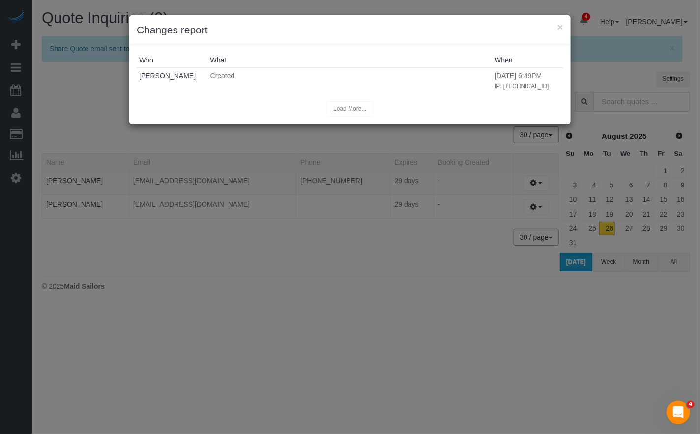
click at [354, 111] on div "Load More..." at bounding box center [350, 108] width 427 height 15
click at [558, 31] on button "×" at bounding box center [561, 27] width 6 height 10
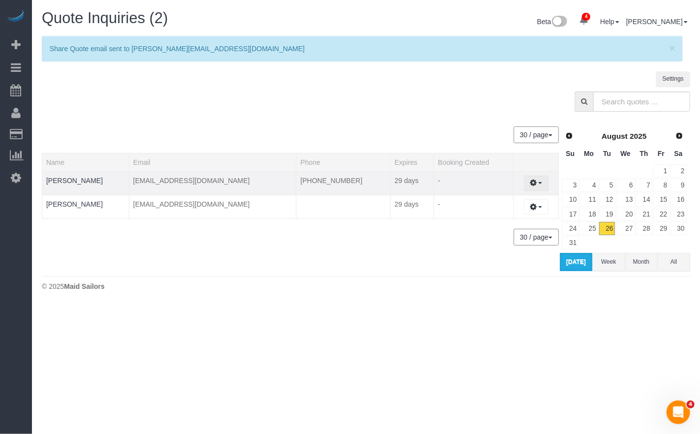
click at [533, 184] on icon "button" at bounding box center [533, 183] width 7 height 6
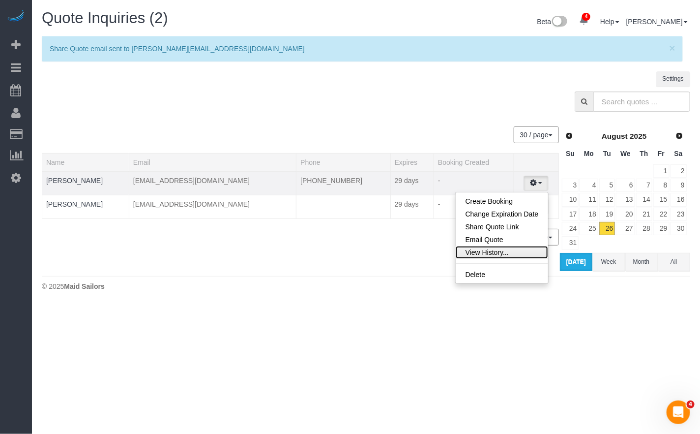
click at [501, 253] on link "View History..." at bounding box center [502, 252] width 93 height 13
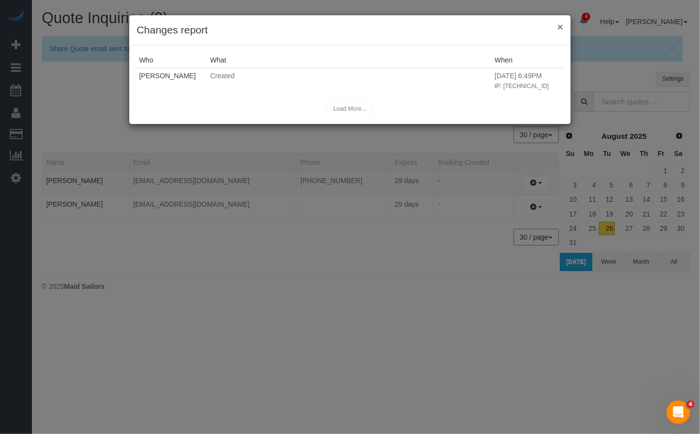
click at [559, 25] on button "×" at bounding box center [561, 27] width 6 height 10
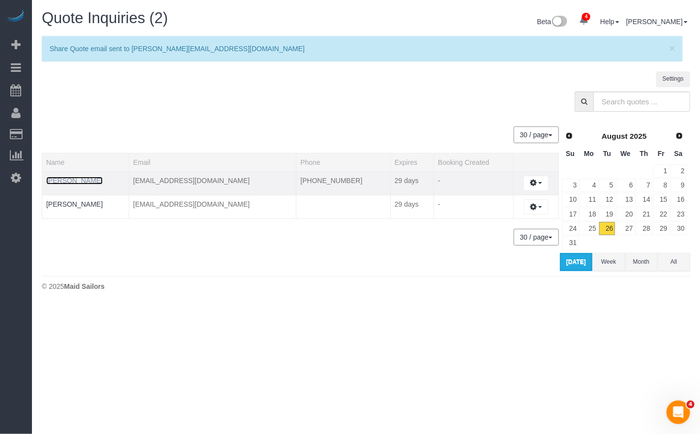
click at [84, 181] on link "[PERSON_NAME]" at bounding box center [74, 181] width 57 height 8
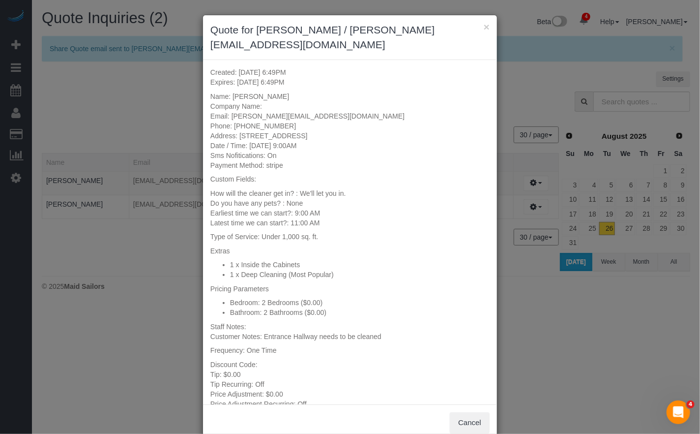
drag, startPoint x: 413, startPoint y: 118, endPoint x: 240, endPoint y: 119, distance: 173.1
click at [240, 119] on p "Name: [PERSON_NAME] Company Name: Email: [PERSON_NAME][EMAIL_ADDRESS][DOMAIN_NA…" at bounding box center [349, 130] width 279 height 79
copy p "[STREET_ADDRESS]"
click at [315, 189] on span "We'll let you in." at bounding box center [323, 193] width 46 height 8
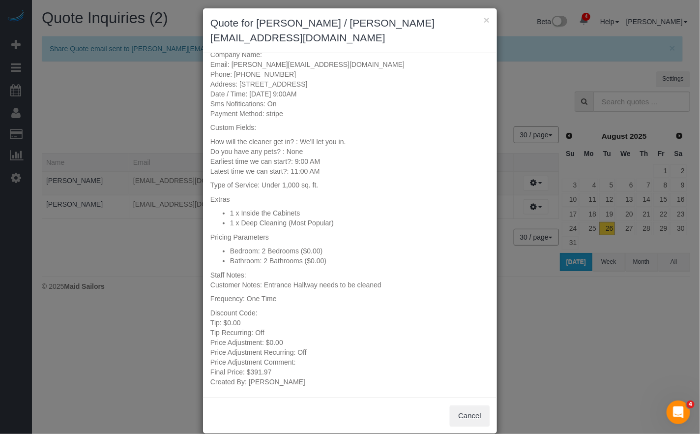
scroll to position [0, 0]
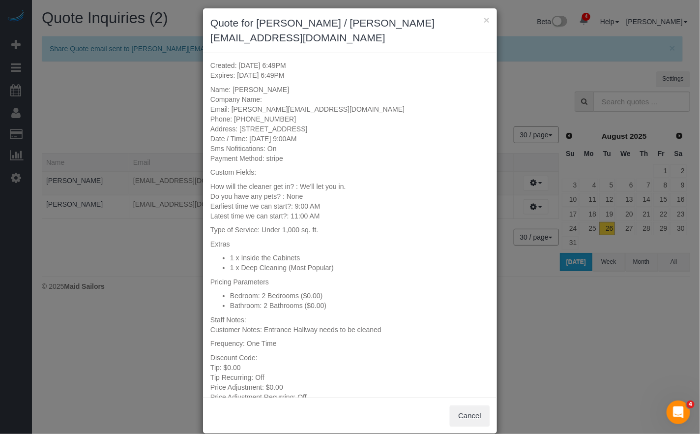
drag, startPoint x: 291, startPoint y: 105, endPoint x: 241, endPoint y: 105, distance: 49.7
click at [241, 105] on p "Name: [PERSON_NAME] Company Name: Email: [PERSON_NAME][EMAIL_ADDRESS][DOMAIN_NA…" at bounding box center [349, 124] width 279 height 79
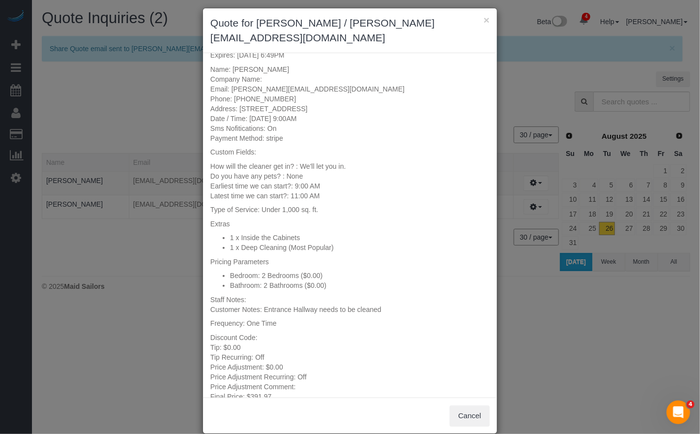
scroll to position [20, 0]
click at [308, 233] on li "1 x Inside the Cabinets" at bounding box center [360, 238] width 260 height 10
click at [159, 80] on div "× Quote for [PERSON_NAME] / [PERSON_NAME][EMAIL_ADDRESS][DOMAIN_NAME] Created: …" at bounding box center [350, 217] width 700 height 434
click at [487, 20] on button "×" at bounding box center [487, 20] width 6 height 10
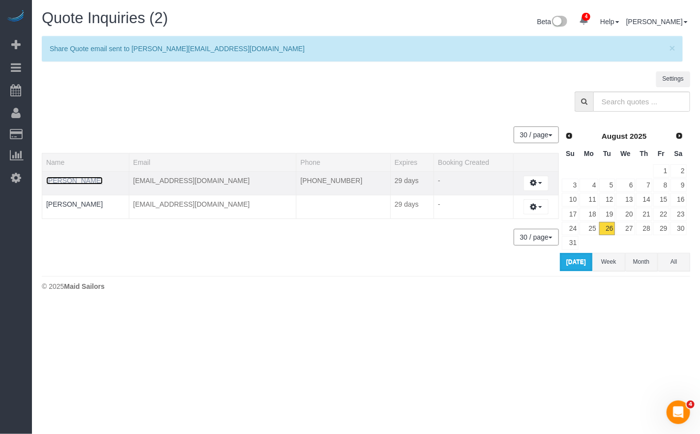
click at [67, 180] on link "[PERSON_NAME]" at bounding box center [74, 181] width 57 height 8
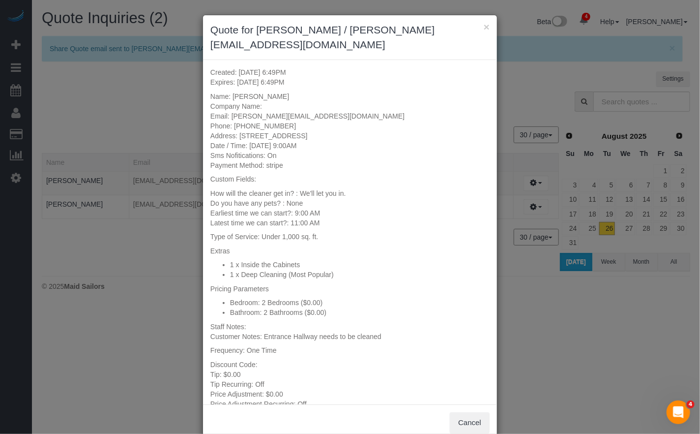
drag, startPoint x: 355, startPoint y: 117, endPoint x: 241, endPoint y: 121, distance: 113.7
click at [241, 121] on p "Name: [PERSON_NAME] Company Name: Email: [PERSON_NAME][EMAIL_ADDRESS][DOMAIN_NA…" at bounding box center [349, 130] width 279 height 79
copy p "[STREET_ADDRESS]"
click at [271, 108] on p "Name: [PERSON_NAME] Company Name: Email: [PERSON_NAME][EMAIL_ADDRESS][DOMAIN_NA…" at bounding box center [349, 130] width 279 height 79
click at [297, 188] on div "How will the cleaner get in? : We'll let you in." at bounding box center [349, 193] width 279 height 10
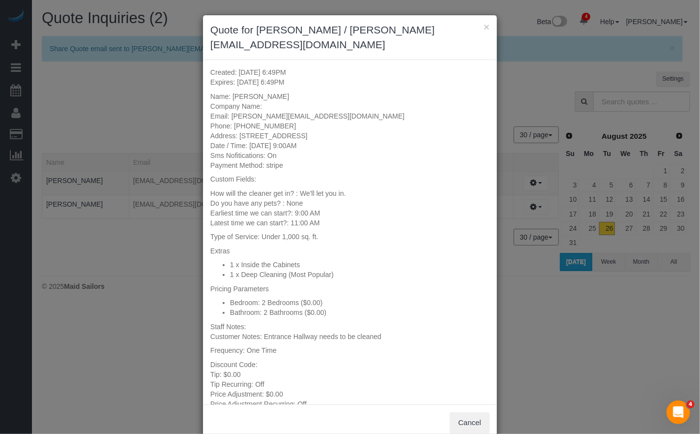
drag, startPoint x: 266, startPoint y: 287, endPoint x: 329, endPoint y: 291, distance: 63.6
click at [266, 298] on li "Bedroom: 2 Bedrooms ($0.00)" at bounding box center [360, 303] width 260 height 10
drag, startPoint x: 241, startPoint y: 251, endPoint x: 250, endPoint y: 251, distance: 8.9
click at [252, 260] on li "1 x Inside the Cabinets" at bounding box center [360, 265] width 260 height 10
click at [246, 260] on li "1 x Inside the Cabinets" at bounding box center [360, 265] width 260 height 10
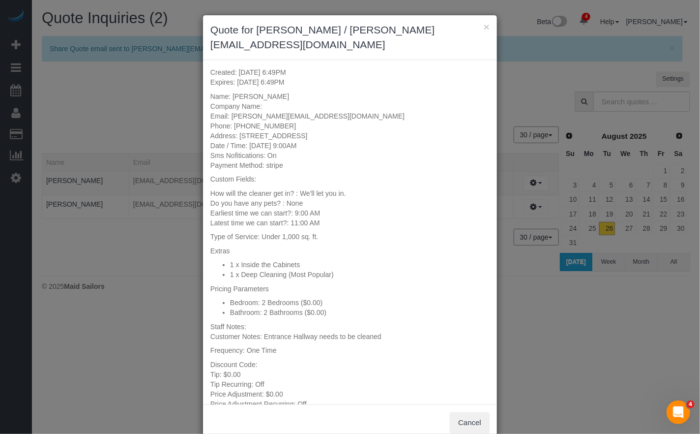
drag, startPoint x: 246, startPoint y: 250, endPoint x: 290, endPoint y: 253, distance: 43.3
click at [329, 260] on ul "1 x Inside the Cabinets 1 x Deep Cleaning (Most Popular)" at bounding box center [349, 270] width 279 height 20
click at [301, 260] on li "1 x Inside the Cabinets" at bounding box center [360, 265] width 260 height 10
drag, startPoint x: 300, startPoint y: 250, endPoint x: 242, endPoint y: 248, distance: 58.6
click at [242, 260] on li "1 x Inside the Cabinets" at bounding box center [360, 265] width 260 height 10
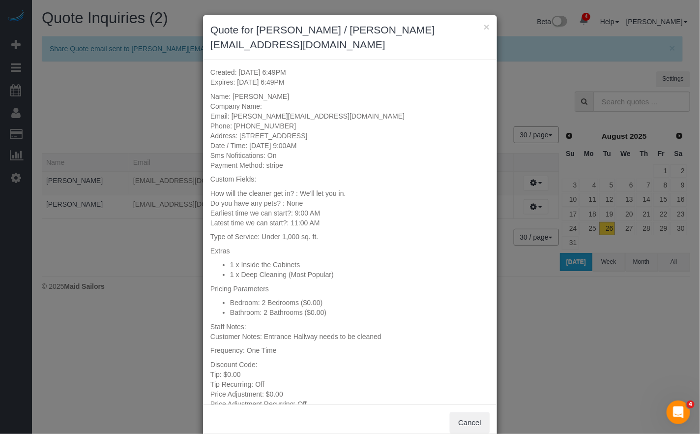
copy li "Inside the Cabinets"
